Goal: Task Accomplishment & Management: Manage account settings

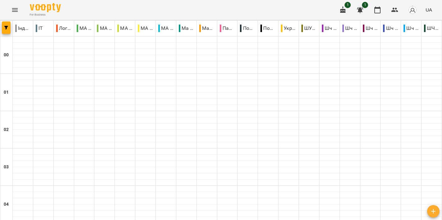
scroll to position [697, 0]
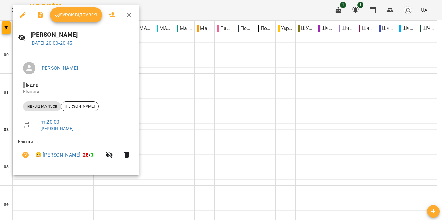
click at [69, 16] on span "Урок відбувся" at bounding box center [76, 14] width 42 height 7
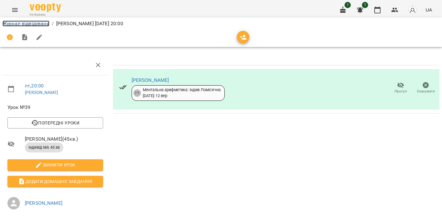
click at [30, 25] on link "Журнал відвідувань" at bounding box center [25, 24] width 47 height 6
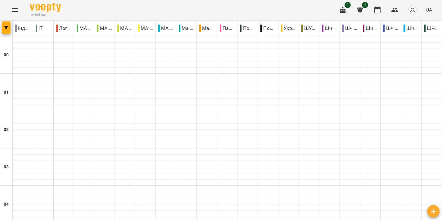
scroll to position [702, 0]
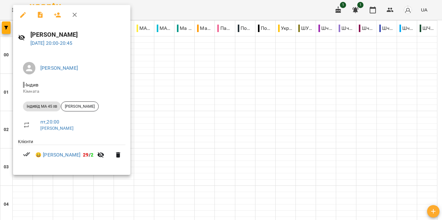
click at [200, 87] on div at bounding box center [221, 110] width 442 height 220
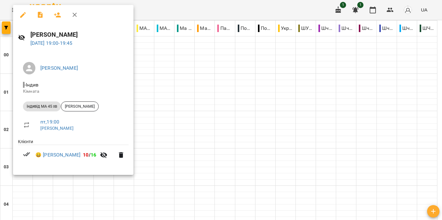
click at [192, 79] on div at bounding box center [221, 110] width 442 height 220
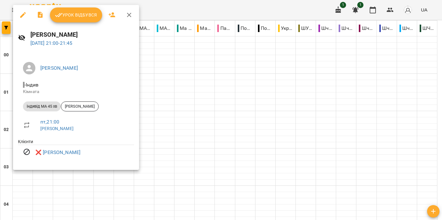
click at [212, 106] on div at bounding box center [221, 110] width 442 height 220
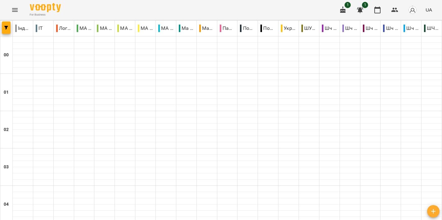
scroll to position [665, 0]
type input "**********"
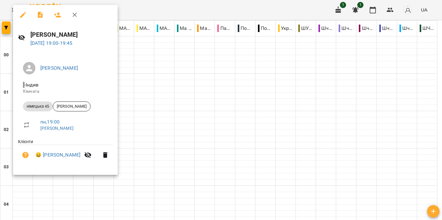
click at [209, 86] on div at bounding box center [221, 110] width 442 height 220
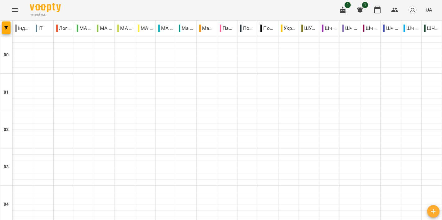
scroll to position [730, 0]
